Goal: Task Accomplishment & Management: Manage account settings

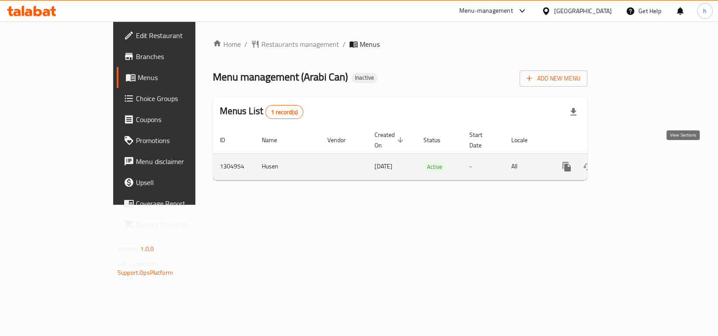
click at [635, 161] on icon "enhanced table" at bounding box center [629, 166] width 10 height 10
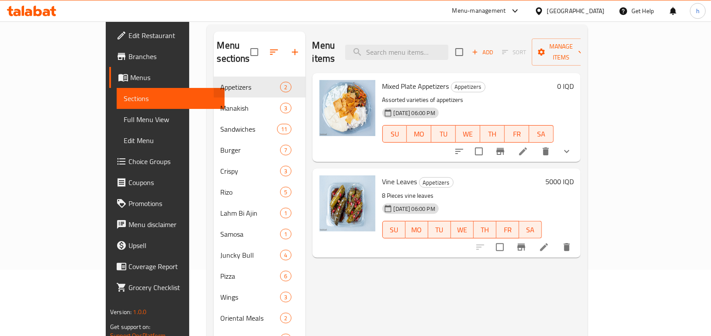
scroll to position [110, 0]
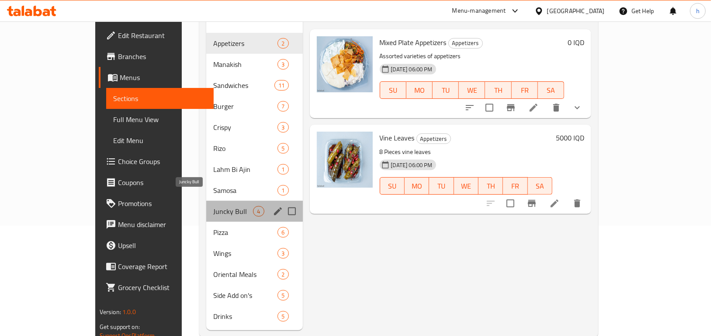
click at [213, 206] on span "Juncky Bull" at bounding box center [233, 211] width 40 height 10
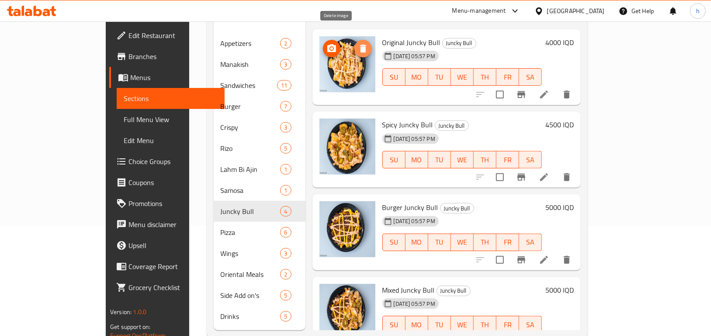
click at [360, 45] on icon "delete image" at bounding box center [363, 49] width 6 height 8
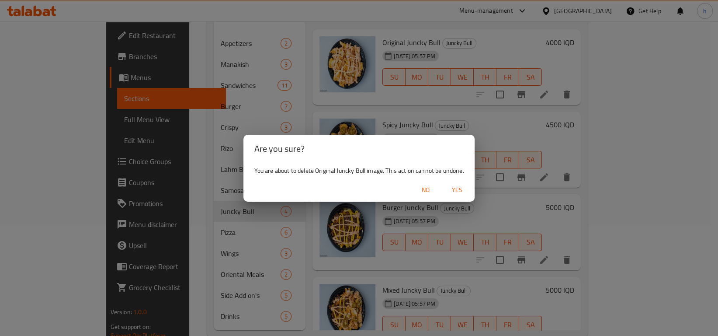
click at [462, 192] on span "Yes" at bounding box center [457, 189] width 21 height 11
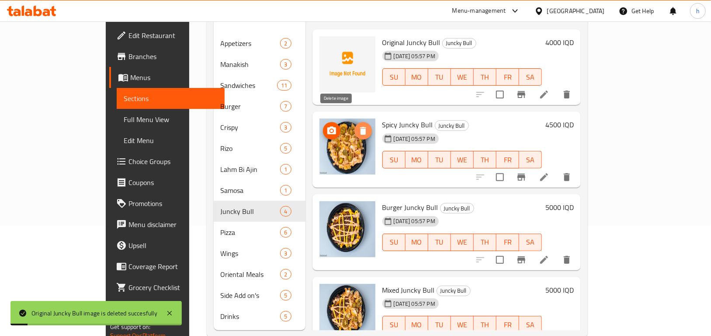
click at [358, 125] on icon "delete image" at bounding box center [363, 130] width 10 height 10
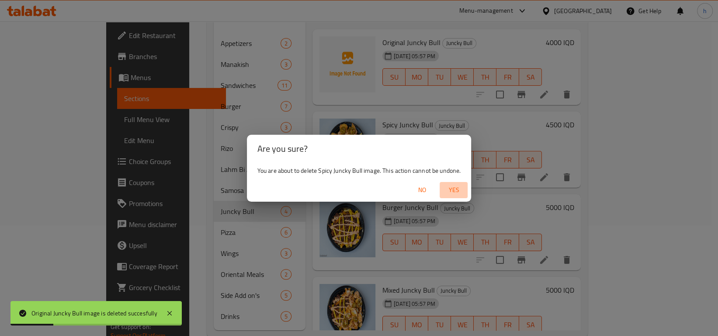
click at [449, 188] on span "Yes" at bounding box center [453, 189] width 21 height 11
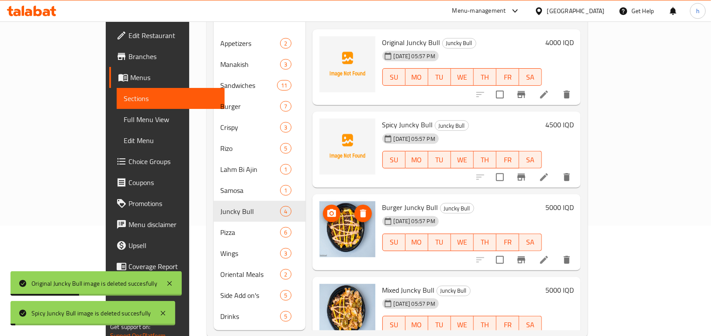
click at [360, 209] on icon "delete image" at bounding box center [363, 213] width 6 height 8
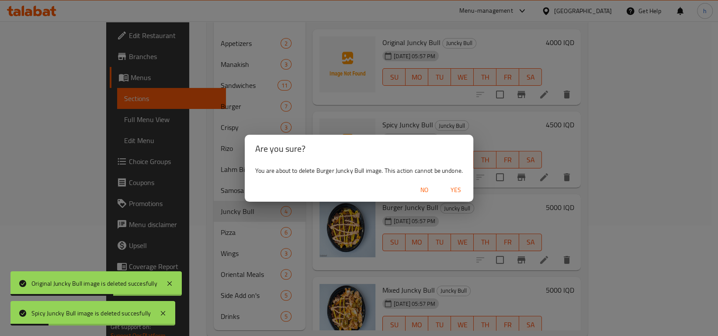
click at [456, 189] on span "Yes" at bounding box center [455, 189] width 21 height 11
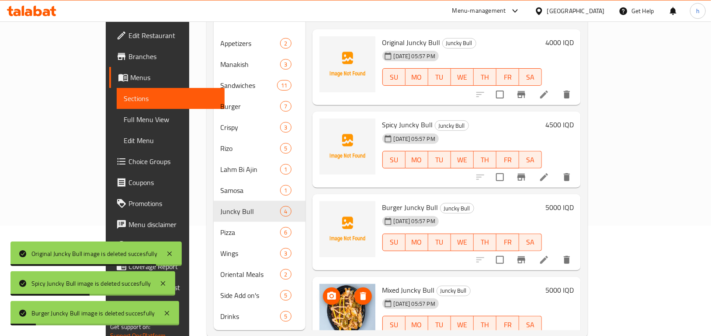
click at [354, 287] on button "delete image" at bounding box center [362, 295] width 17 height 17
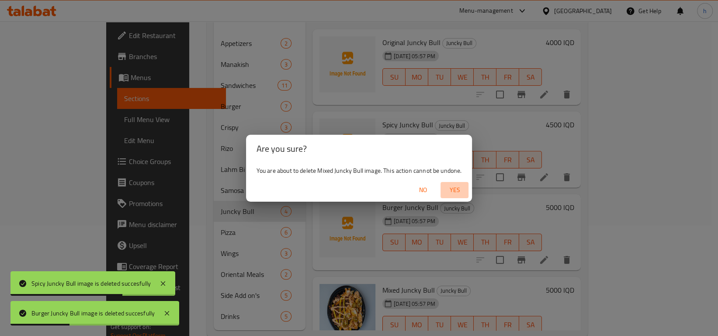
click at [461, 189] on span "Yes" at bounding box center [454, 189] width 21 height 11
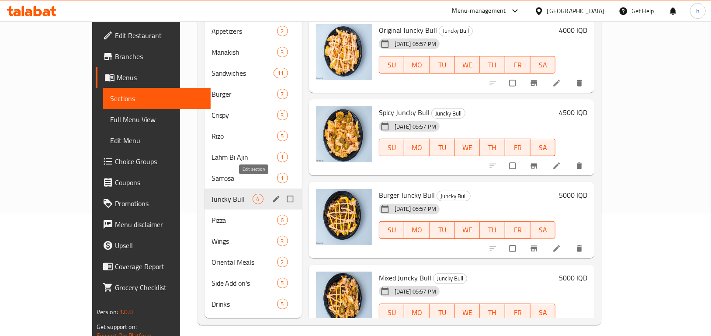
click at [272, 194] on icon "edit" at bounding box center [276, 198] width 9 height 9
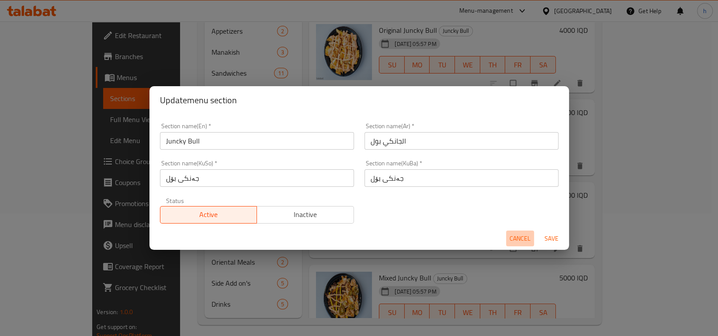
click at [520, 239] on span "Cancel" at bounding box center [520, 238] width 21 height 11
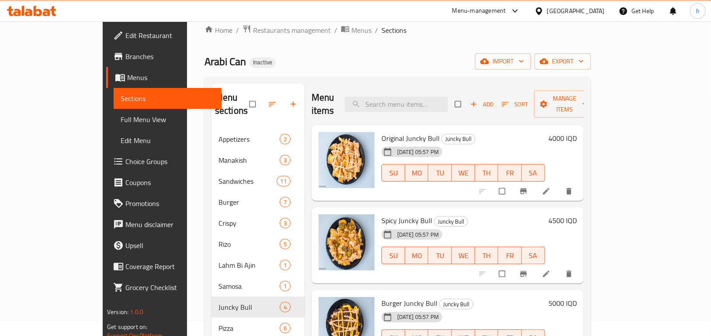
scroll to position [10, 0]
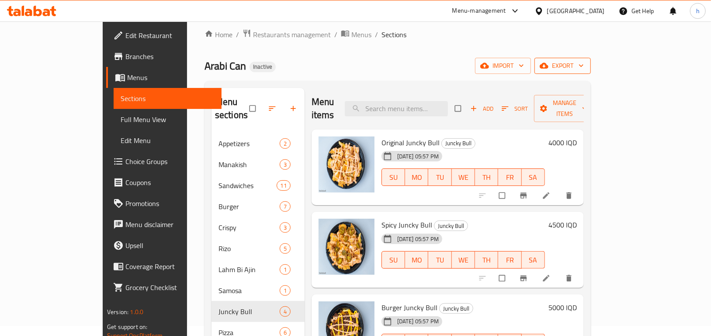
click at [584, 68] on span "export" at bounding box center [562, 65] width 42 height 11
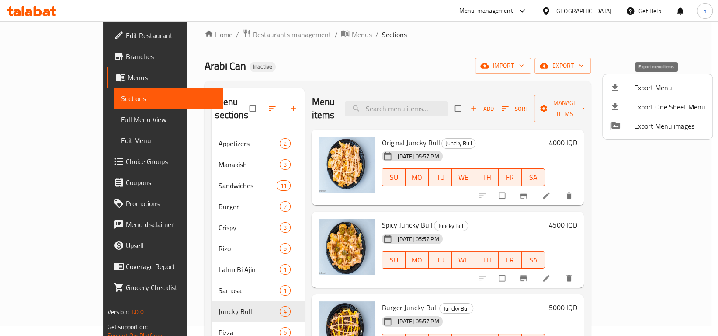
click at [655, 88] on span "Export Menu" at bounding box center [669, 87] width 71 height 10
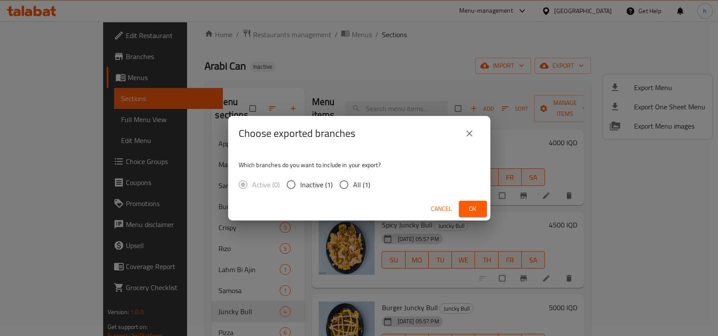
click at [303, 182] on span "Inactive (1)" at bounding box center [316, 184] width 32 height 10
click at [300, 182] on input "Inactive (1)" at bounding box center [291, 184] width 18 height 18
radio input "true"
click at [478, 206] on span "Ok" at bounding box center [473, 208] width 14 height 11
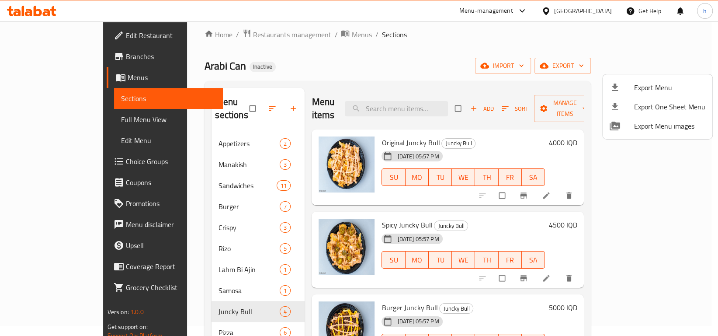
click at [684, 170] on div at bounding box center [359, 168] width 718 height 336
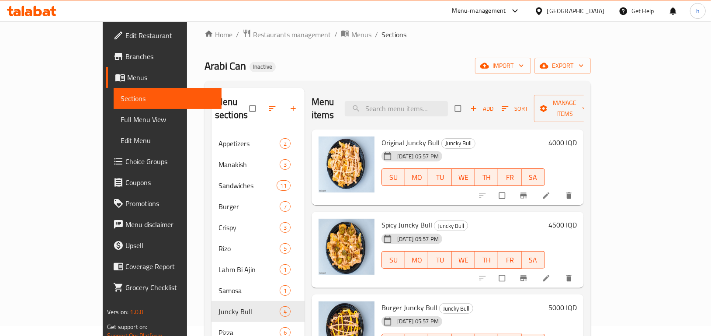
click at [591, 159] on div "Menu sections Appetizers 2 Manakish 3 Sandwiches 11 Burger 7 Crispy 3 Rizo 5 La…" at bounding box center [398, 259] width 386 height 356
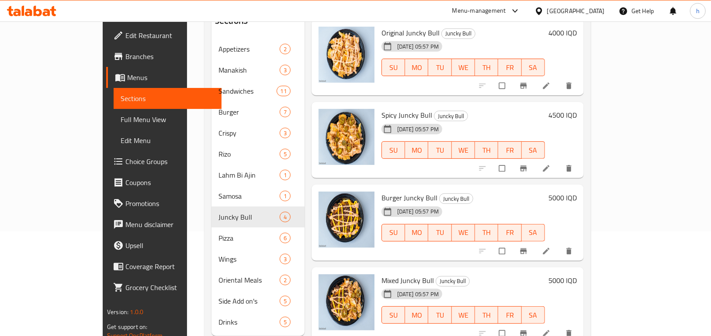
scroll to position [122, 0]
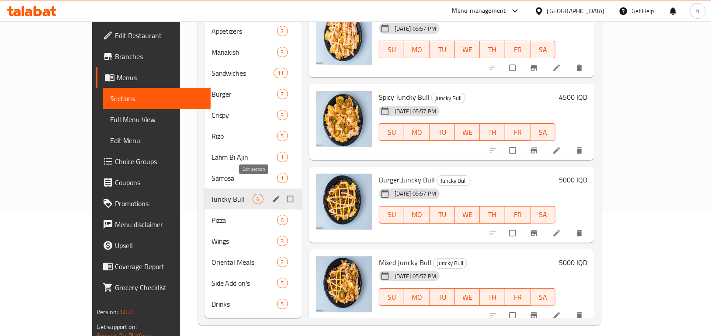
click at [272, 194] on icon "edit" at bounding box center [276, 198] width 9 height 9
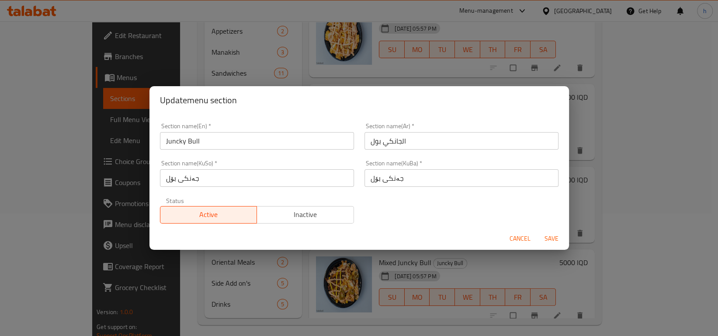
click at [516, 241] on span "Cancel" at bounding box center [520, 238] width 21 height 11
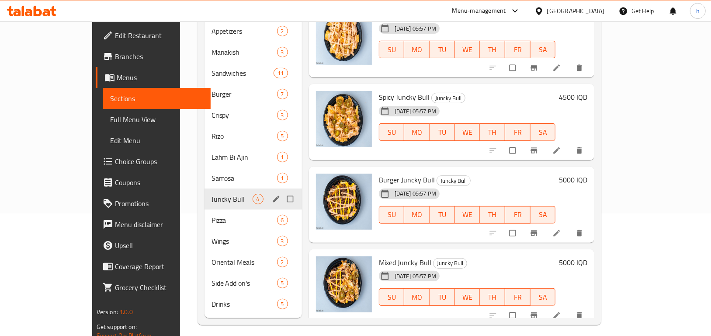
click at [282, 191] on input "Menu sections" at bounding box center [291, 199] width 18 height 17
checkbox input "true"
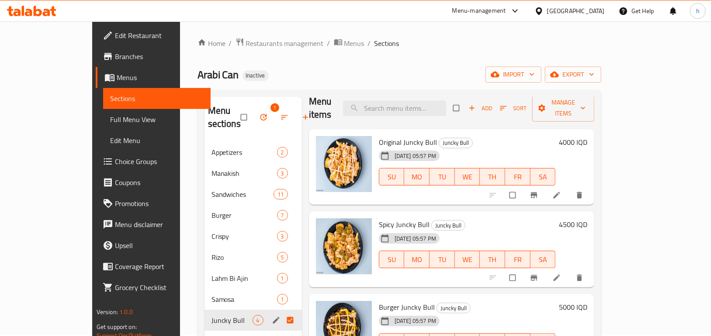
scroll to position [0, 0]
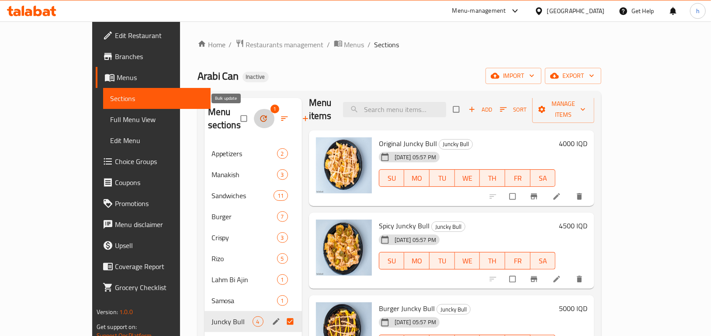
click at [260, 119] on icon "button" at bounding box center [263, 118] width 7 height 7
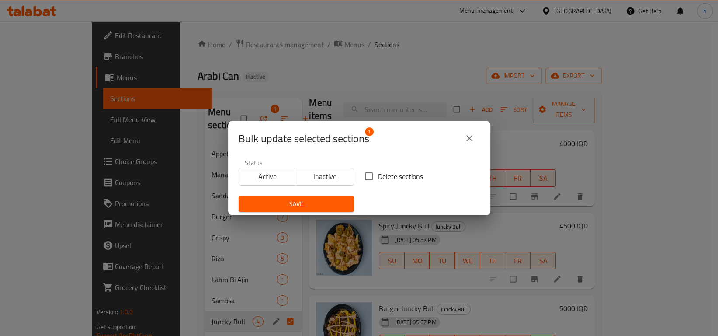
click at [360, 175] on input "Delete sections" at bounding box center [369, 176] width 18 height 18
checkbox input "true"
click at [334, 198] on span "Save" at bounding box center [296, 203] width 101 height 11
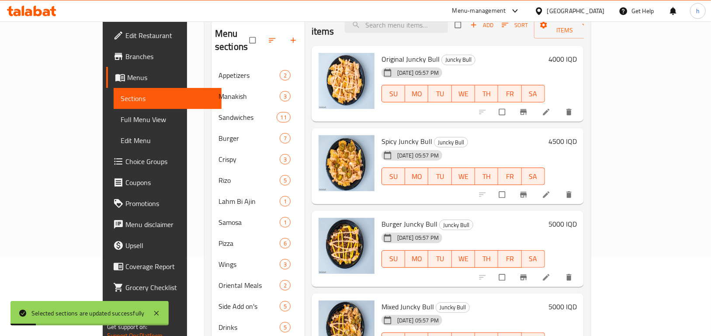
scroll to position [122, 0]
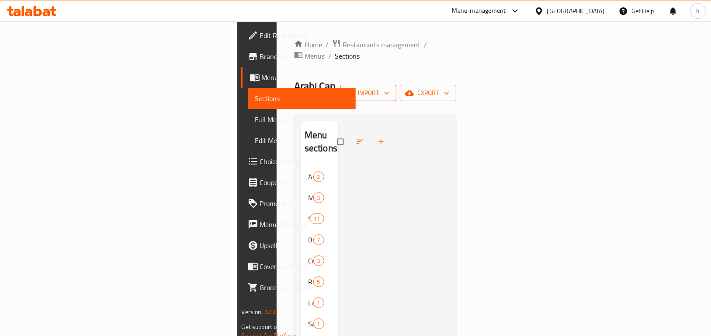
click at [389, 87] on span "import" at bounding box center [368, 92] width 42 height 11
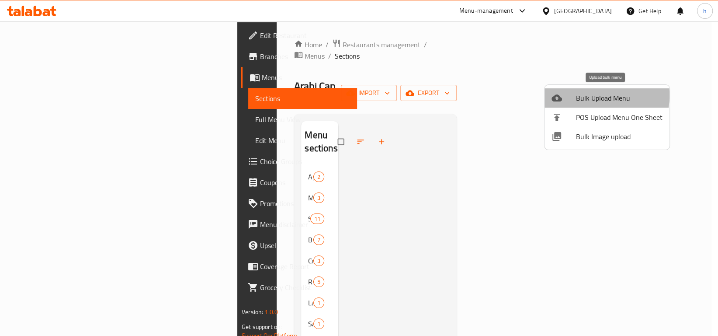
click at [589, 95] on span "Bulk Upload Menu" at bounding box center [619, 98] width 87 height 10
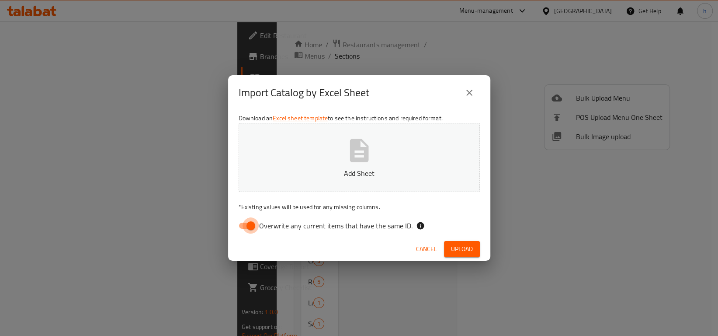
click at [242, 225] on input "Overwrite any current items that have the same ID." at bounding box center [251, 225] width 50 height 17
checkbox input "false"
click at [461, 246] on span "Upload" at bounding box center [462, 248] width 22 height 11
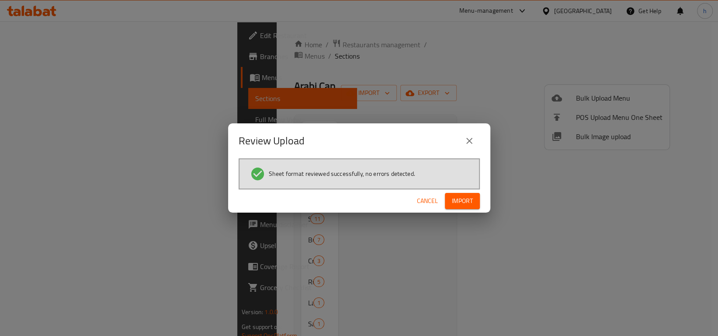
click at [458, 196] on span "Import" at bounding box center [462, 200] width 21 height 11
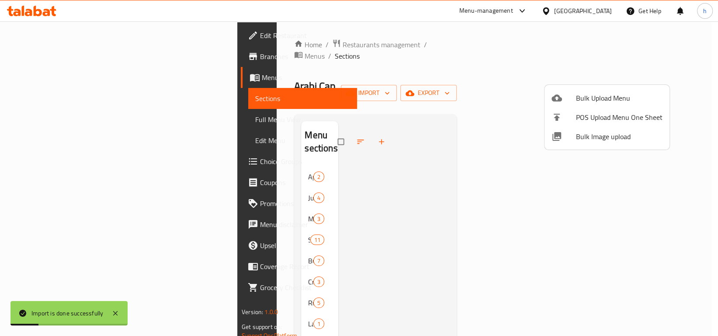
click at [700, 164] on div at bounding box center [359, 168] width 718 height 336
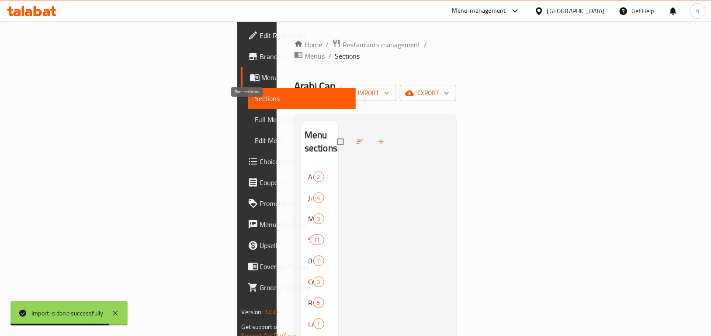
click at [357, 139] on icon "button" at bounding box center [360, 141] width 7 height 4
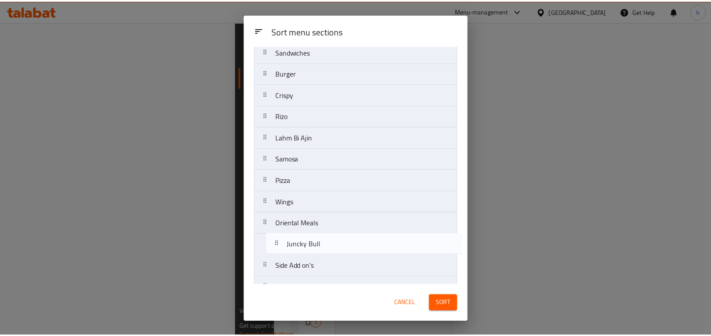
scroll to position [74, 0]
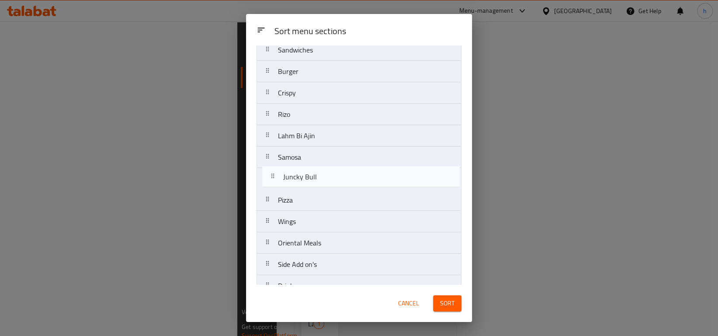
drag, startPoint x: 283, startPoint y: 103, endPoint x: 288, endPoint y: 181, distance: 78.0
click at [288, 181] on nav "Appetizers Juncky Bull Manakish Sandwiches Burger Crispy Rizo Lahm Bi Ajin Samo…" at bounding box center [359, 146] width 205 height 301
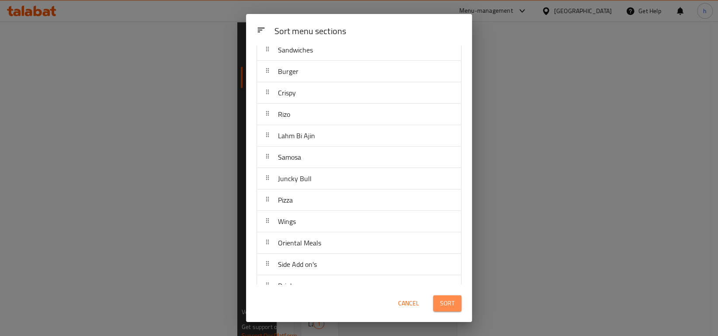
click at [444, 305] on span "Sort" at bounding box center [447, 303] width 14 height 11
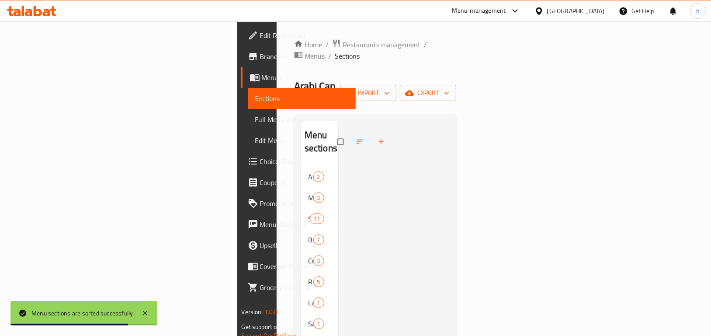
click at [338, 201] on div at bounding box center [393, 292] width 111 height 342
click at [356, 137] on icon "button" at bounding box center [360, 141] width 9 height 9
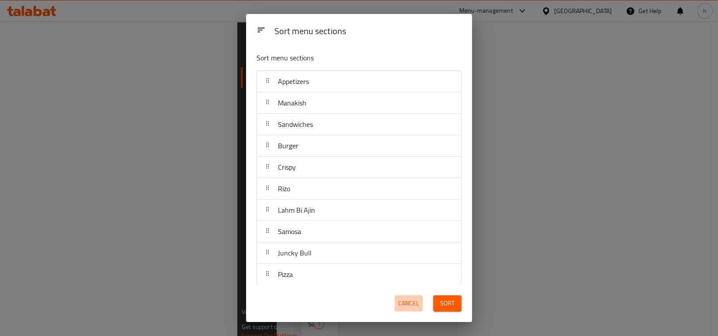
click at [409, 304] on span "Cancel" at bounding box center [408, 303] width 21 height 11
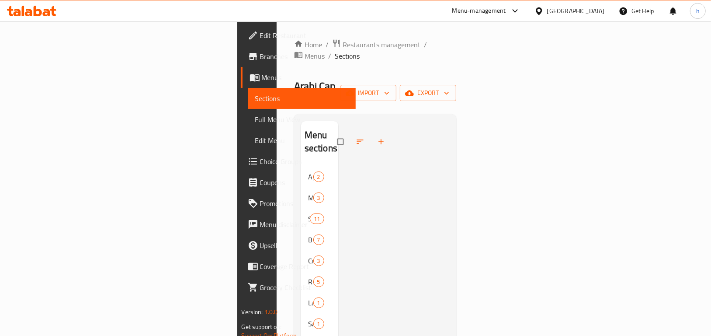
click at [255, 121] on span "Full Menu View" at bounding box center [302, 119] width 94 height 10
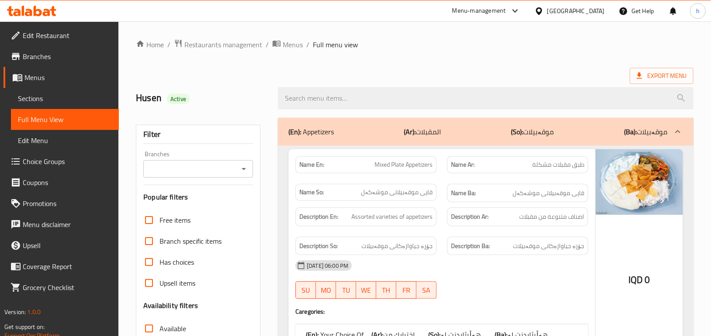
click at [245, 167] on icon "Open" at bounding box center [244, 168] width 10 height 10
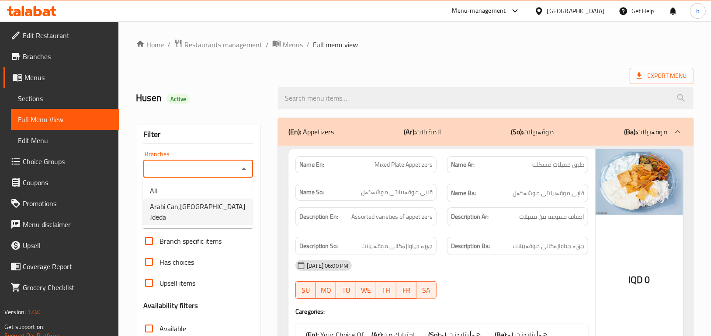
click at [181, 201] on span "Arabi Can,[GEOGRAPHIC_DATA] Jdeda" at bounding box center [198, 211] width 96 height 21
type input "Arabi Can,[GEOGRAPHIC_DATA] Jdeda"
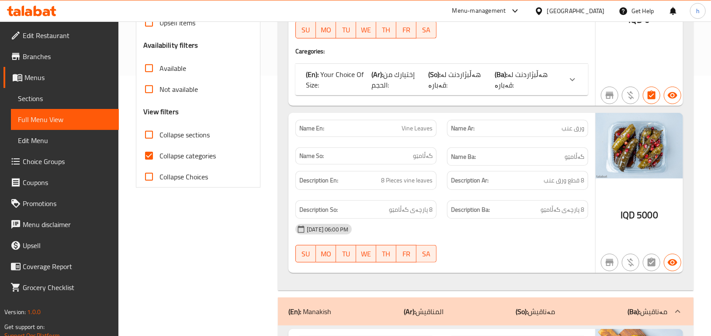
scroll to position [134, 0]
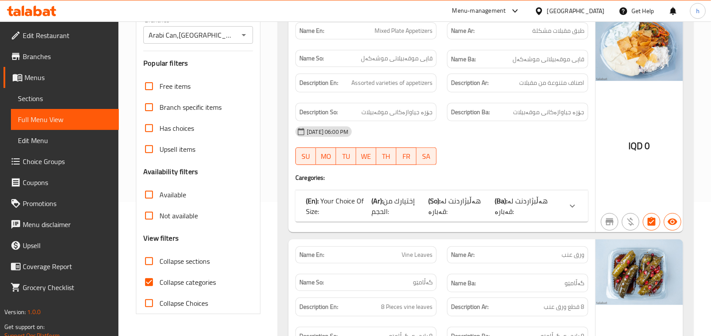
click at [173, 277] on span "Collapse categories" at bounding box center [188, 282] width 56 height 10
click at [160, 277] on input "Collapse categories" at bounding box center [149, 281] width 21 height 21
checkbox input "false"
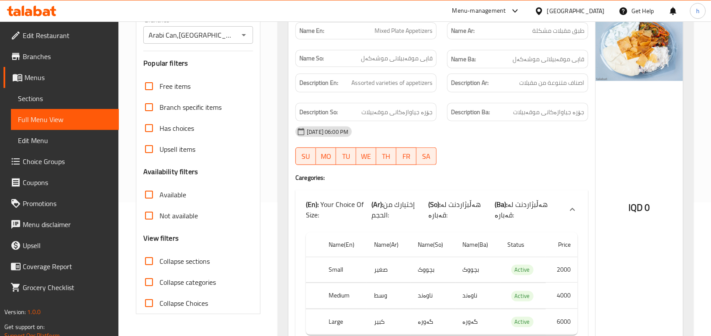
click at [149, 260] on input "Collapse sections" at bounding box center [149, 260] width 21 height 21
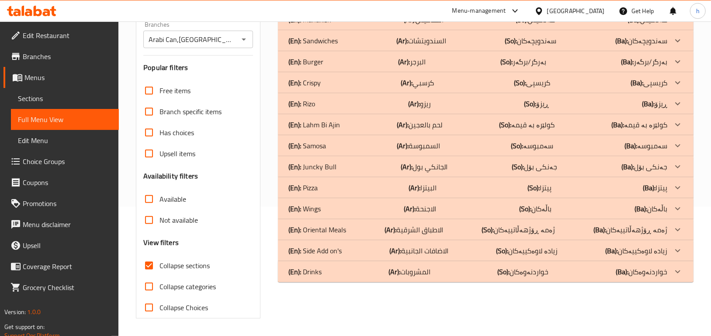
scroll to position [129, 0]
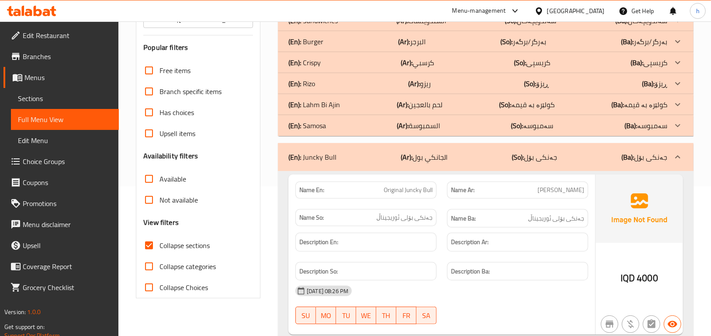
scroll to position [167, 0]
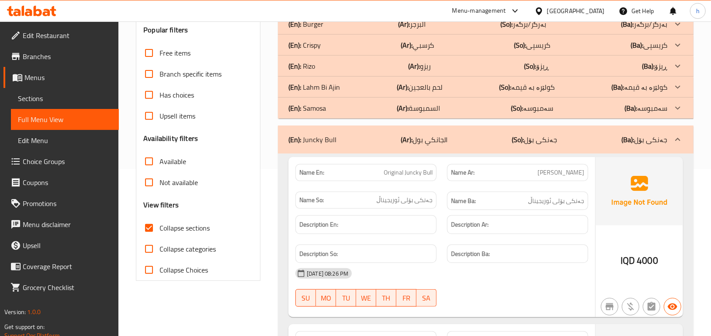
click at [147, 230] on input "Collapse sections" at bounding box center [149, 227] width 21 height 21
checkbox input "false"
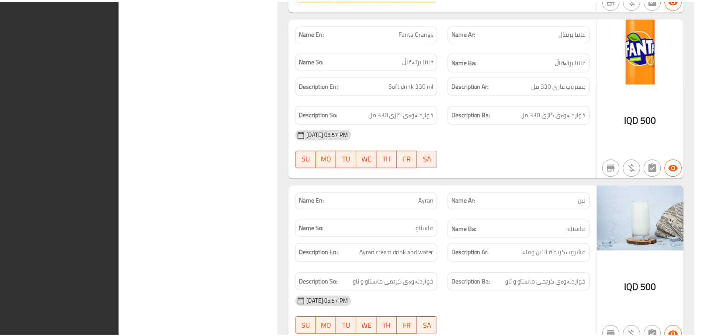
scroll to position [12448, 0]
